Goal: Communication & Community: Answer question/provide support

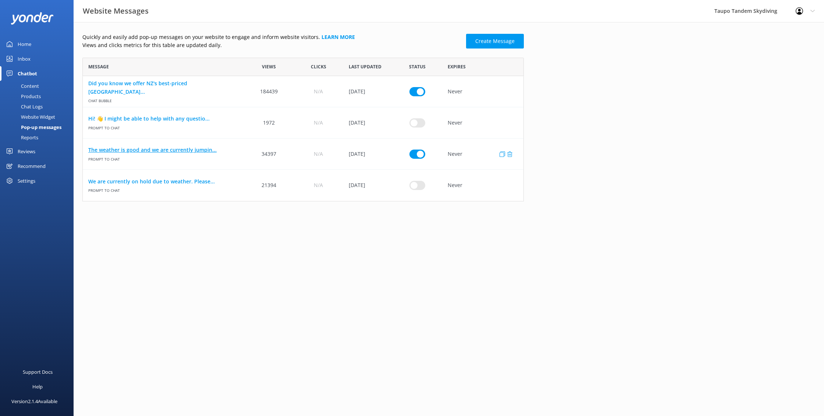
scroll to position [0, 0]
click at [181, 147] on link "The weather is good and we are currently jumpin..." at bounding box center [163, 150] width 150 height 8
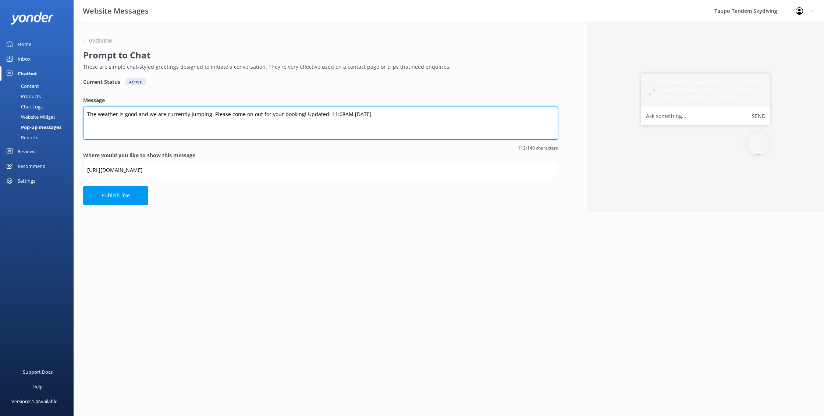
click at [337, 113] on textarea "The weather is good and we are currently jumping. Please come on out for your b…" at bounding box center [320, 123] width 475 height 33
type textarea "The weather is good and we are currently jumping. Please come on out for your b…"
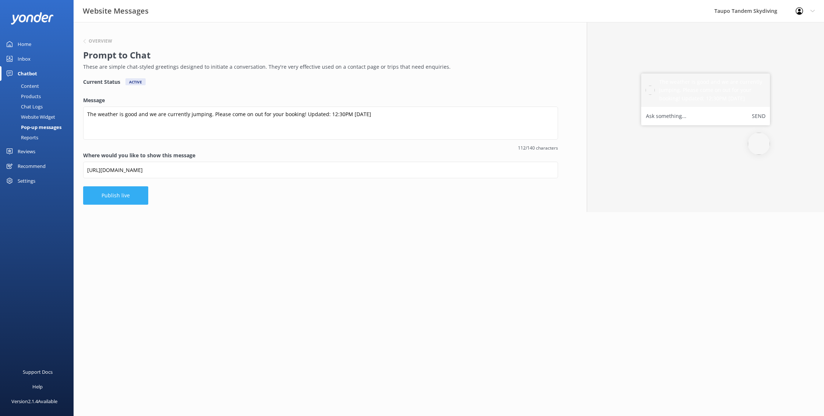
click at [84, 194] on button "Publish live" at bounding box center [115, 195] width 65 height 18
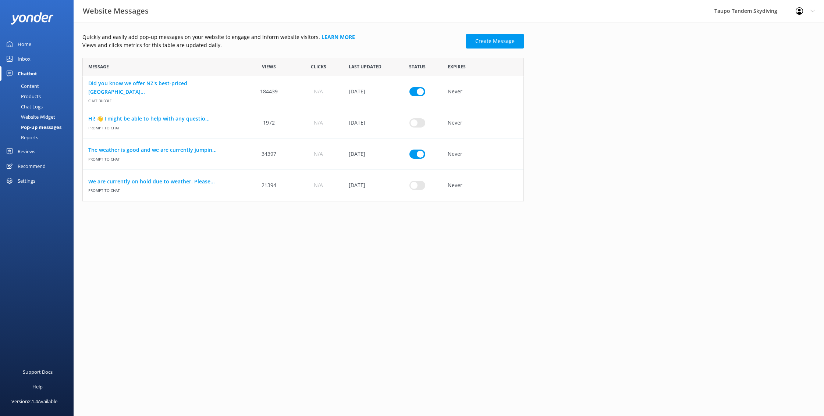
scroll to position [144, 441]
